Goal: Find specific page/section: Find specific page/section

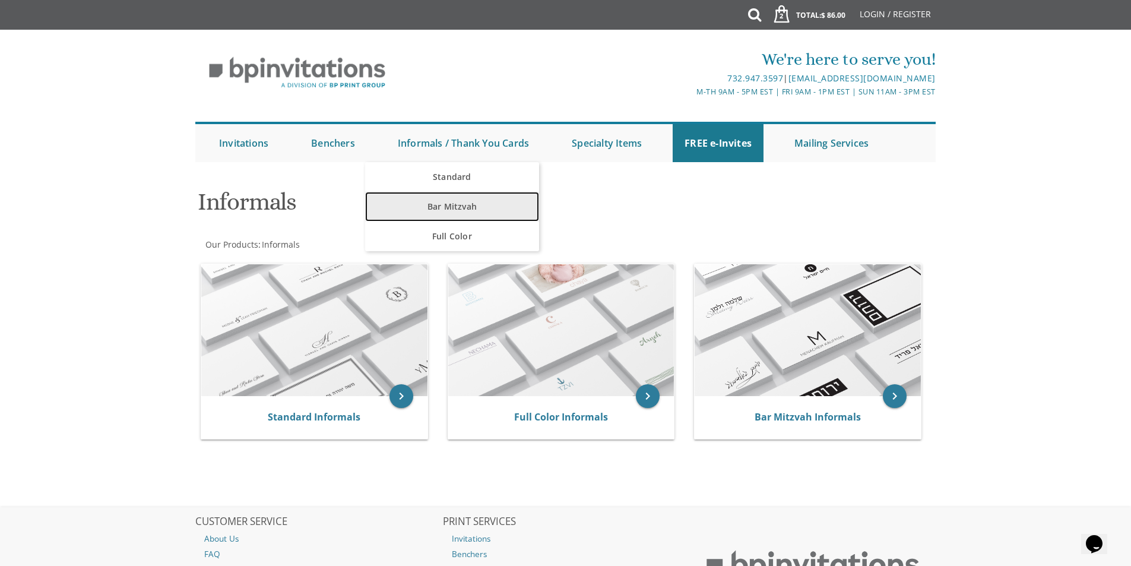
click at [454, 208] on link "Bar Mitzvah" at bounding box center [452, 207] width 174 height 30
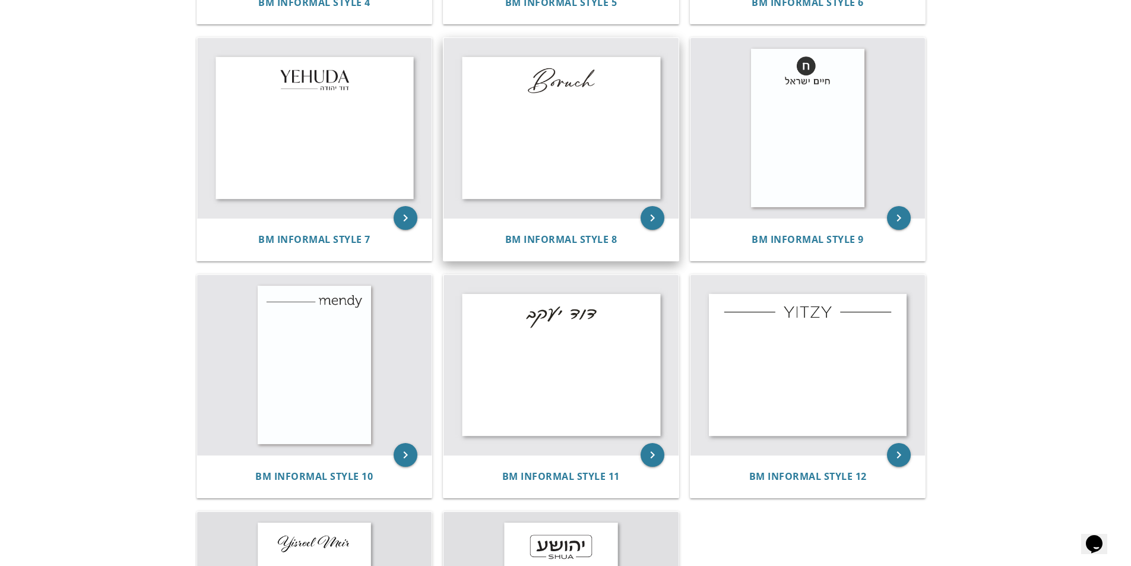
scroll to position [713, 0]
